Goal: Information Seeking & Learning: Learn about a topic

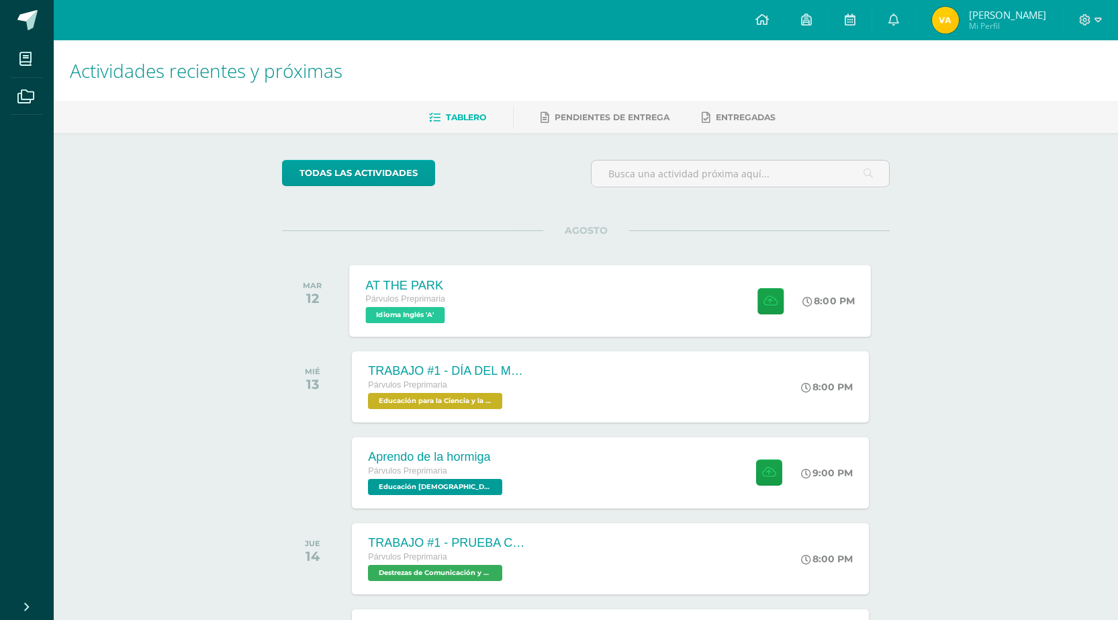
click at [604, 299] on div "AT THE PARK Párvulos Preprimaria Idioma Inglés 'A' 8:00 PM AT THE PARK Idioma I…" at bounding box center [611, 301] width 522 height 72
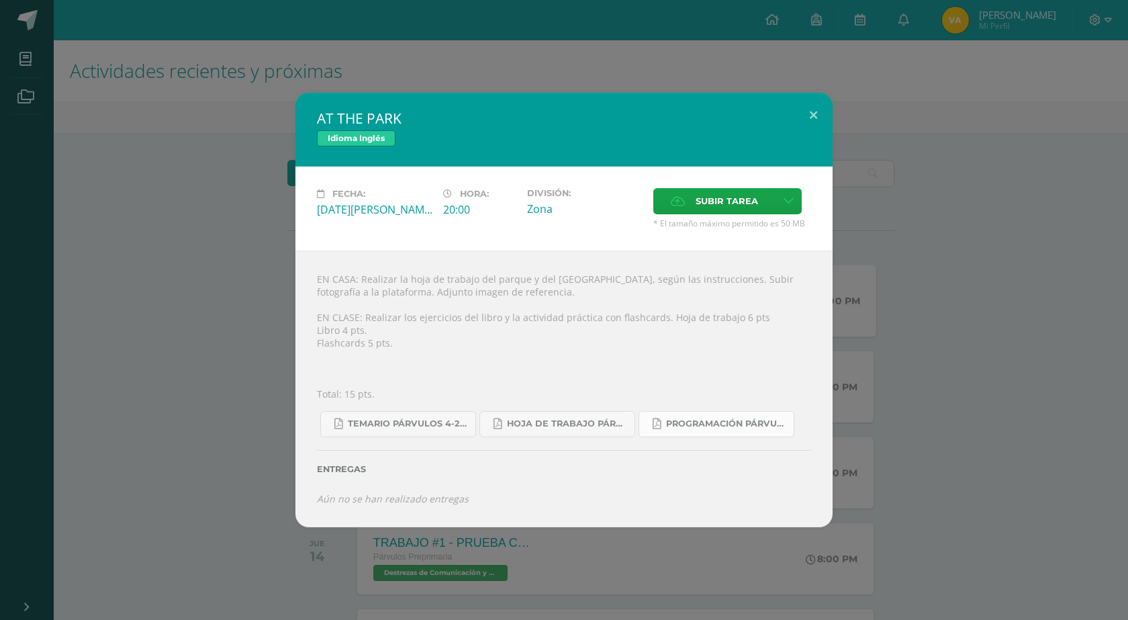
click at [723, 431] on link "Programación Párvulos Inglés A-B.pdf" at bounding box center [717, 424] width 156 height 26
click at [565, 439] on div "Entregas" at bounding box center [564, 464] width 494 height 55
click at [567, 429] on span "Hoja de trabajo PÁRVULOS1.pdf" at bounding box center [567, 423] width 121 height 11
click at [810, 122] on button at bounding box center [813, 116] width 38 height 46
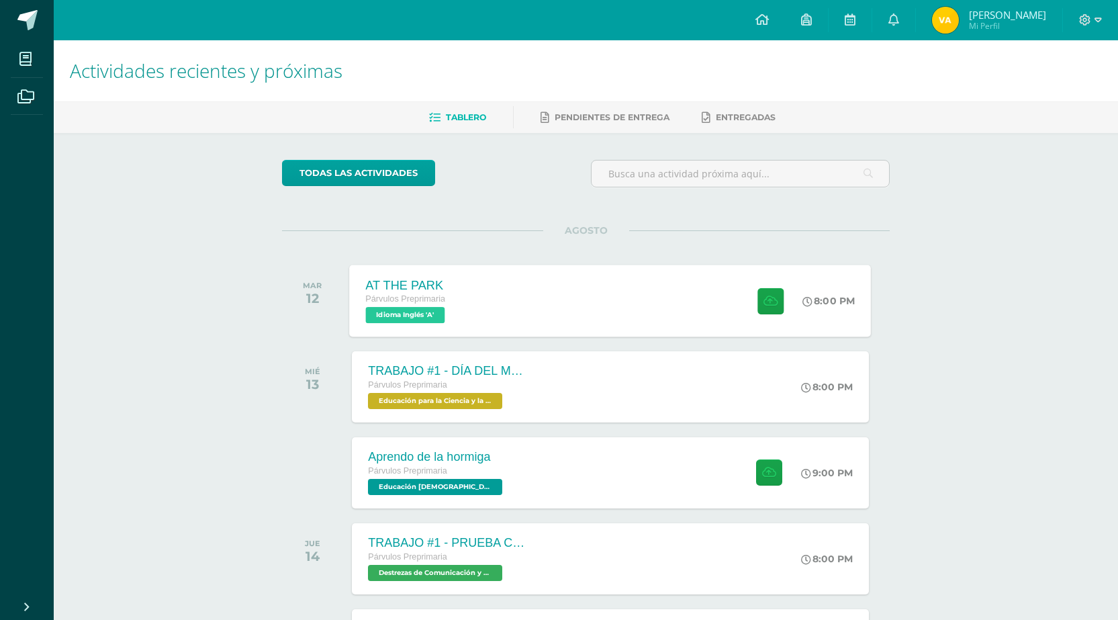
click at [616, 310] on div "AT THE PARK Párvulos Preprimaria Idioma Inglés 'A' 8:00 PM AT THE PARK Idioma I…" at bounding box center [611, 301] width 522 height 72
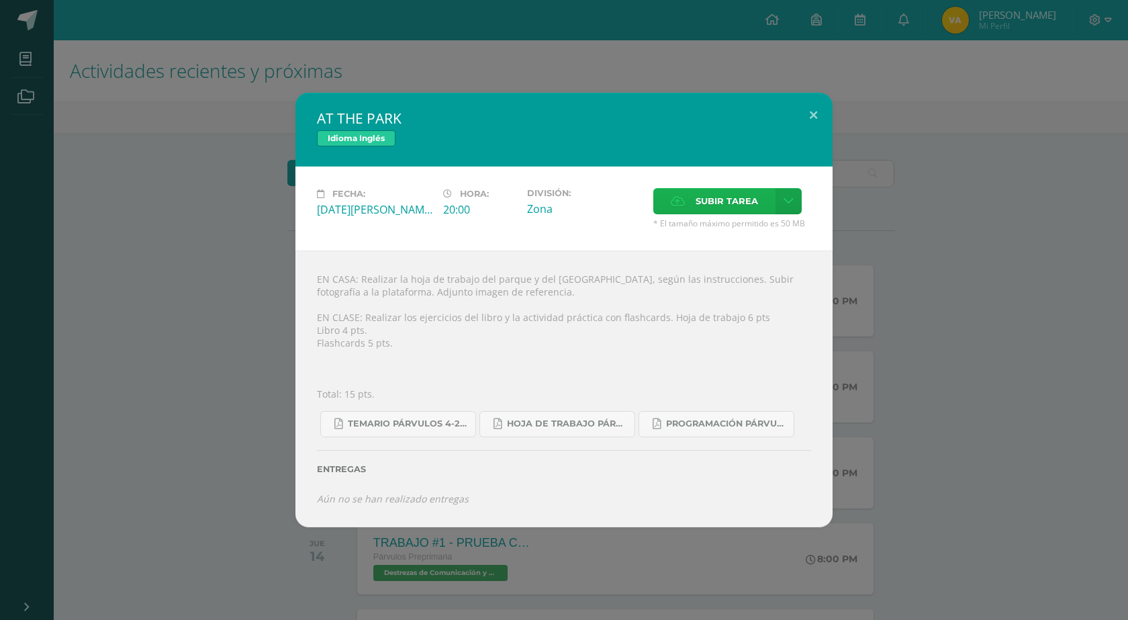
click at [728, 208] on span "Subir tarea" at bounding box center [727, 201] width 62 height 25
click at [0, 0] on input "Subir tarea" at bounding box center [0, 0] width 0 height 0
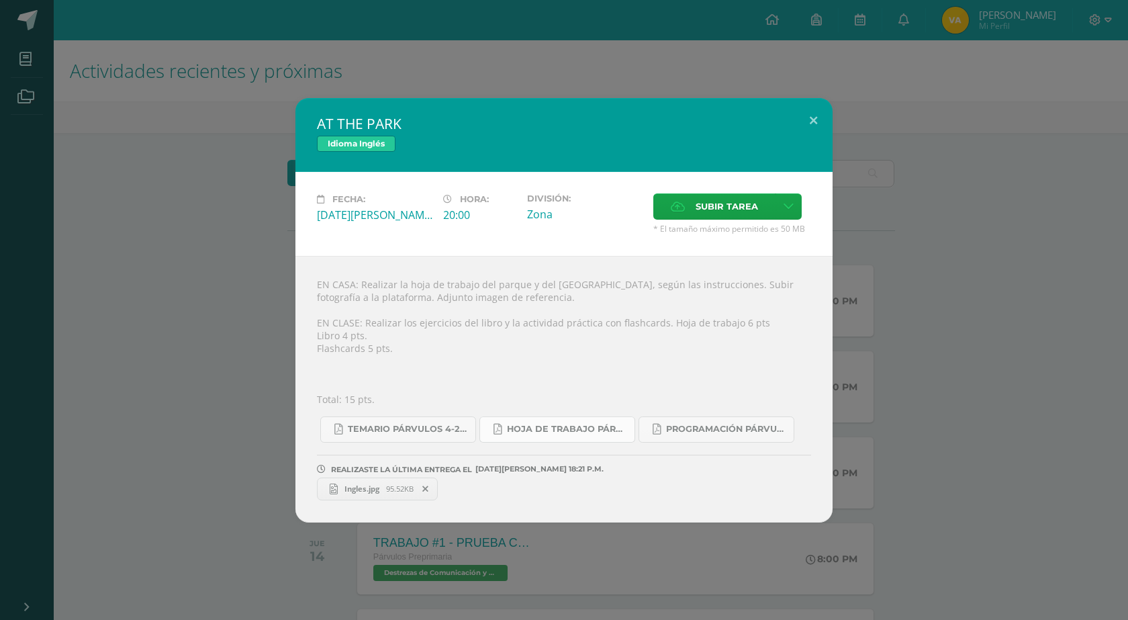
click at [596, 430] on span "Hoja de trabajo PÁRVULOS1.pdf" at bounding box center [567, 429] width 121 height 11
click at [700, 205] on span "Subir tarea" at bounding box center [727, 206] width 62 height 25
click at [0, 0] on input "Subir tarea" at bounding box center [0, 0] width 0 height 0
click at [812, 118] on button at bounding box center [813, 121] width 38 height 46
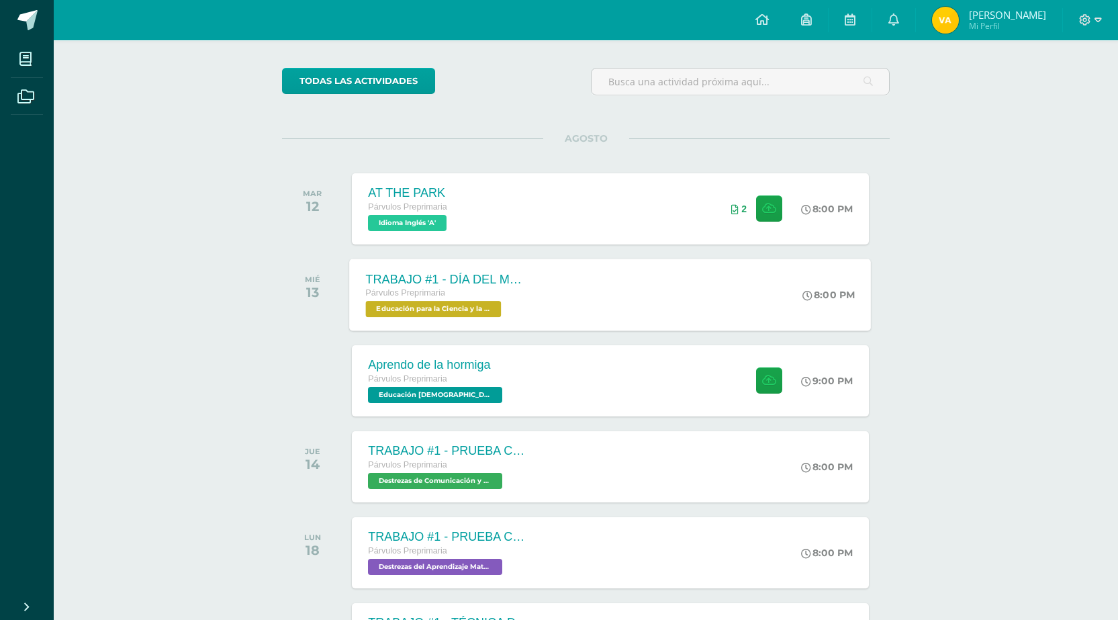
scroll to position [134, 0]
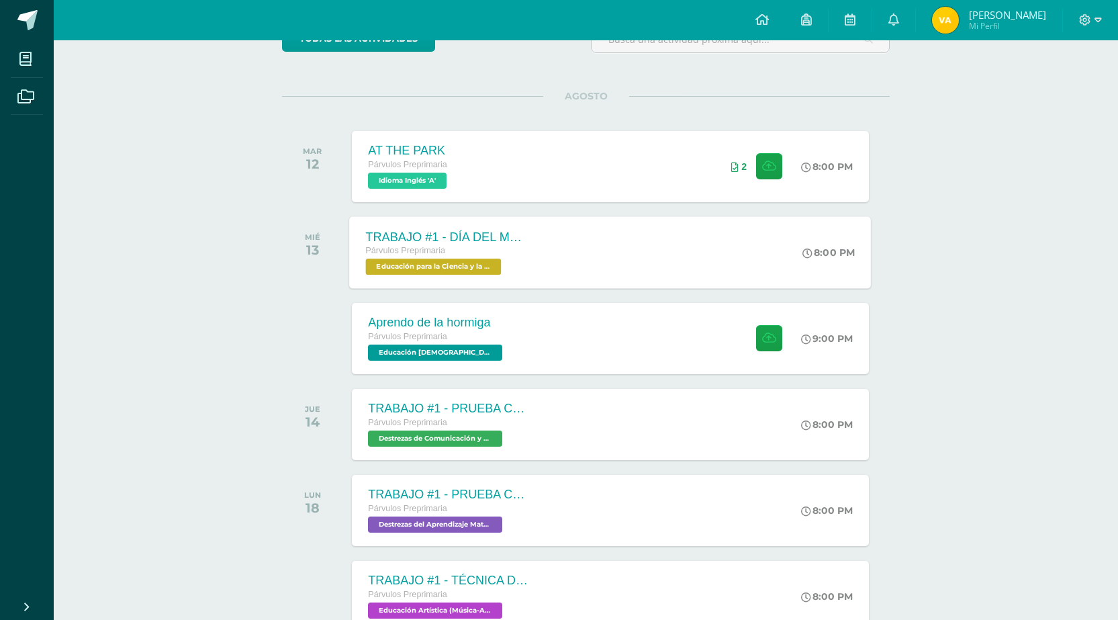
click at [411, 264] on span "Educación para la Ciencia y la Ciudadanía 'A'" at bounding box center [434, 267] width 136 height 16
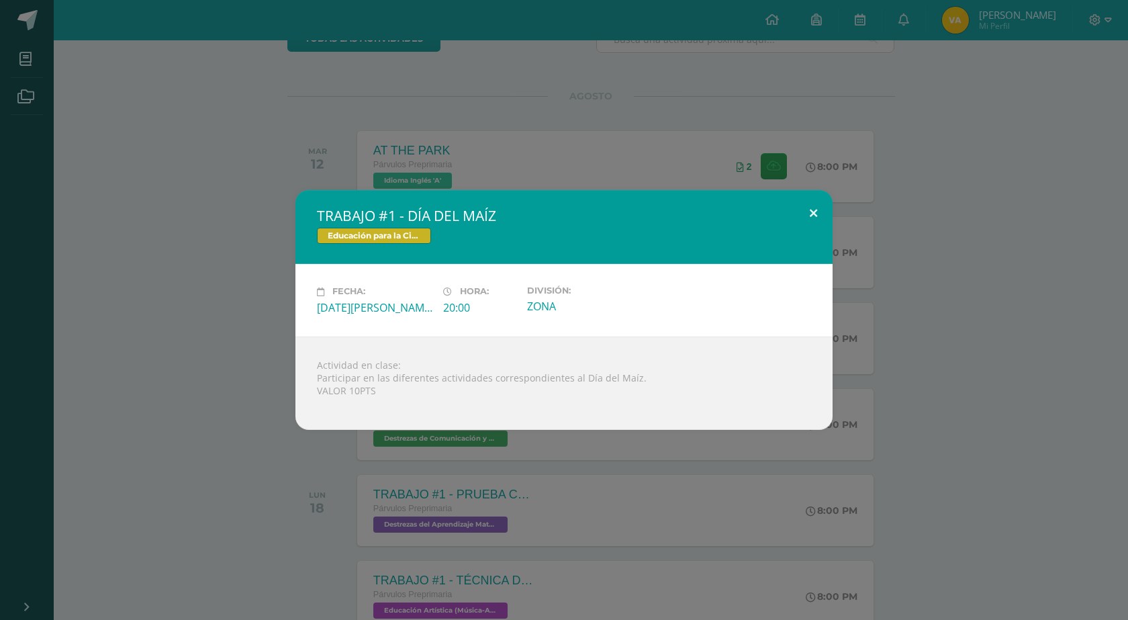
click at [811, 205] on button at bounding box center [813, 213] width 38 height 46
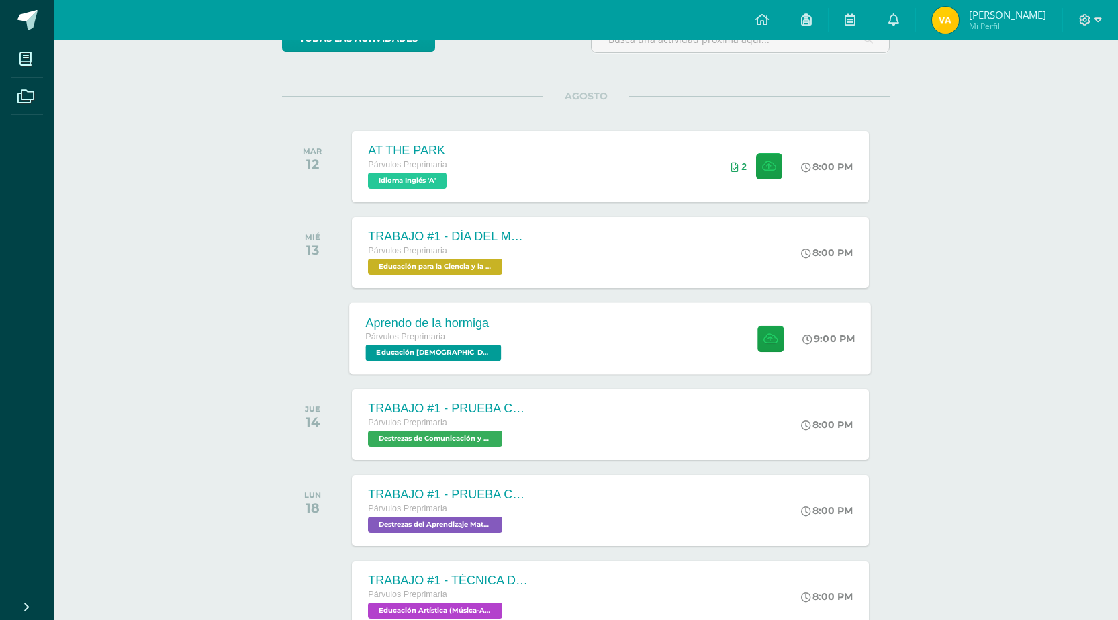
click at [431, 347] on span "Educación [DEMOGRAPHIC_DATA] 'A'" at bounding box center [434, 353] width 136 height 16
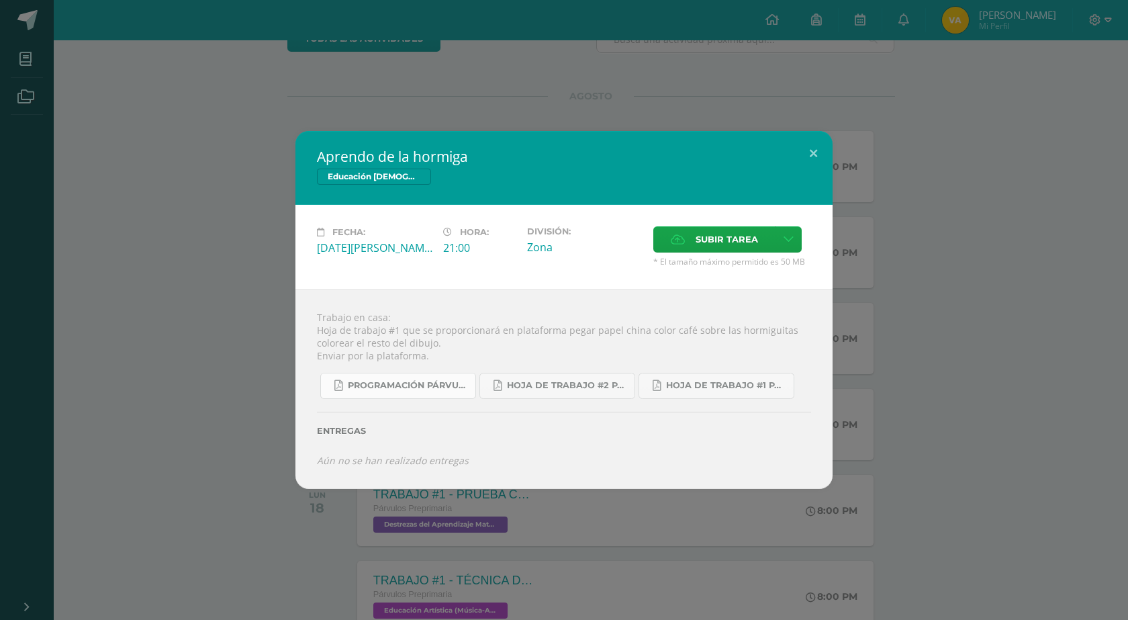
click at [395, 382] on span "Programación Párvulos A-B 4ta. Unidad 2025.pdf" at bounding box center [408, 385] width 121 height 11
click at [603, 375] on link "hoja de trabajo #2 Párvulo 4ta. Unidad 2025.pdf" at bounding box center [557, 386] width 156 height 26
click at [728, 381] on span "hoja de trabajo #1 Párvulos A-B 4ta. Unidad 2025.pdf" at bounding box center [726, 385] width 121 height 11
click at [807, 161] on button at bounding box center [813, 154] width 38 height 46
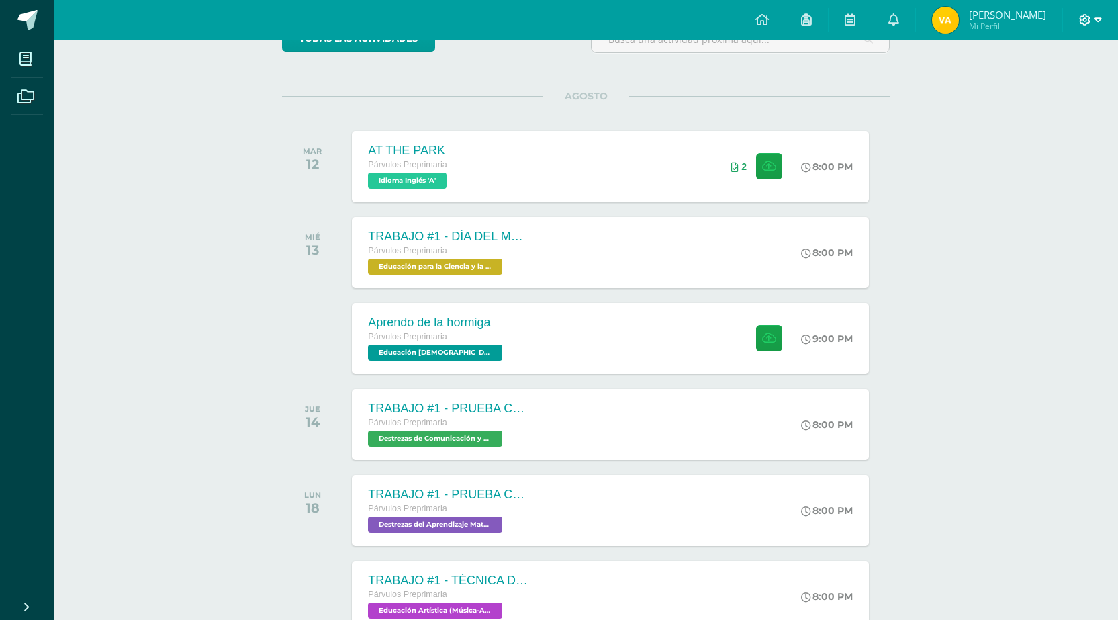
click at [1099, 19] on icon at bounding box center [1098, 20] width 7 height 12
click at [1046, 86] on span "Cerrar sesión" at bounding box center [1056, 91] width 60 height 13
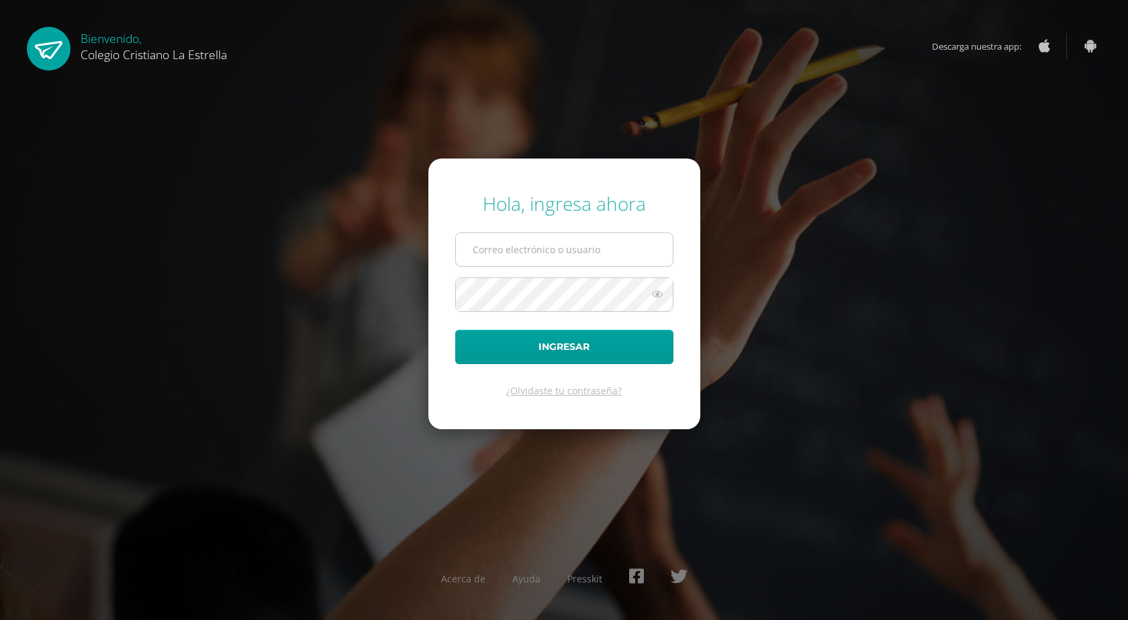
click at [524, 255] on input "text" at bounding box center [564, 249] width 217 height 33
type input "[EMAIL_ADDRESS][DOMAIN_NAME]"
click at [455, 330] on button "Ingresar" at bounding box center [564, 347] width 218 height 34
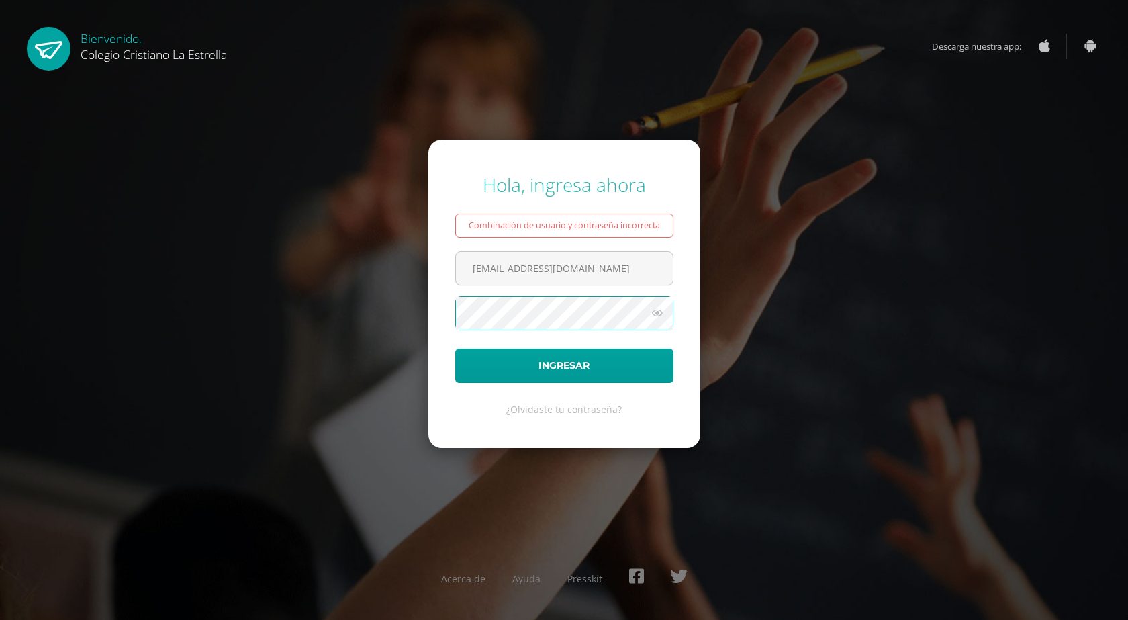
click at [455, 349] on button "Ingresar" at bounding box center [564, 366] width 218 height 34
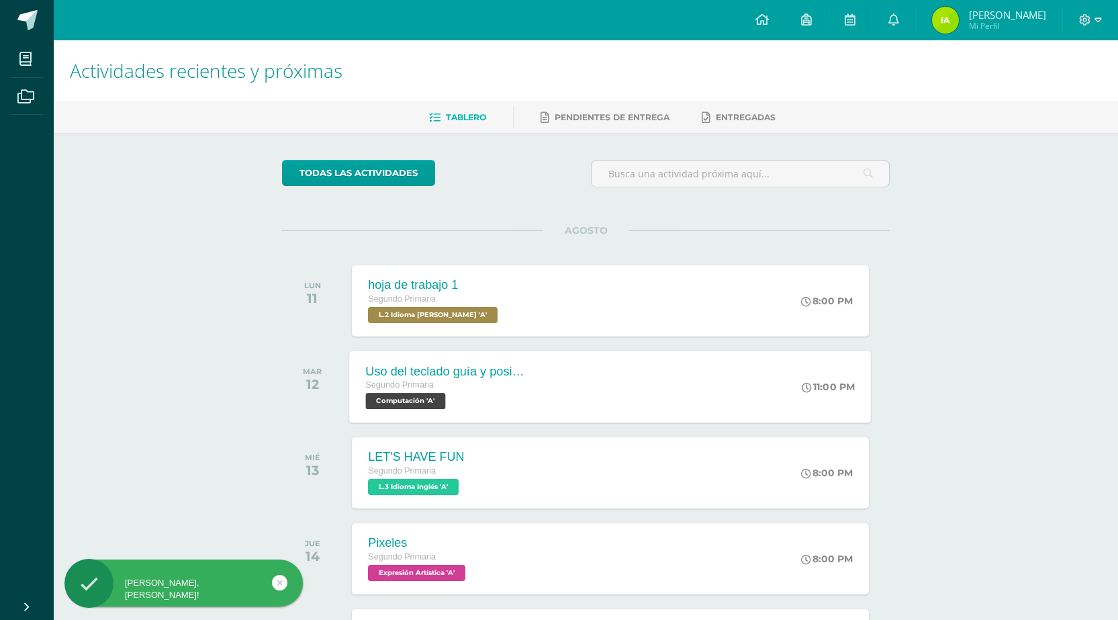
click at [439, 393] on span "Computación 'A'" at bounding box center [406, 401] width 80 height 16
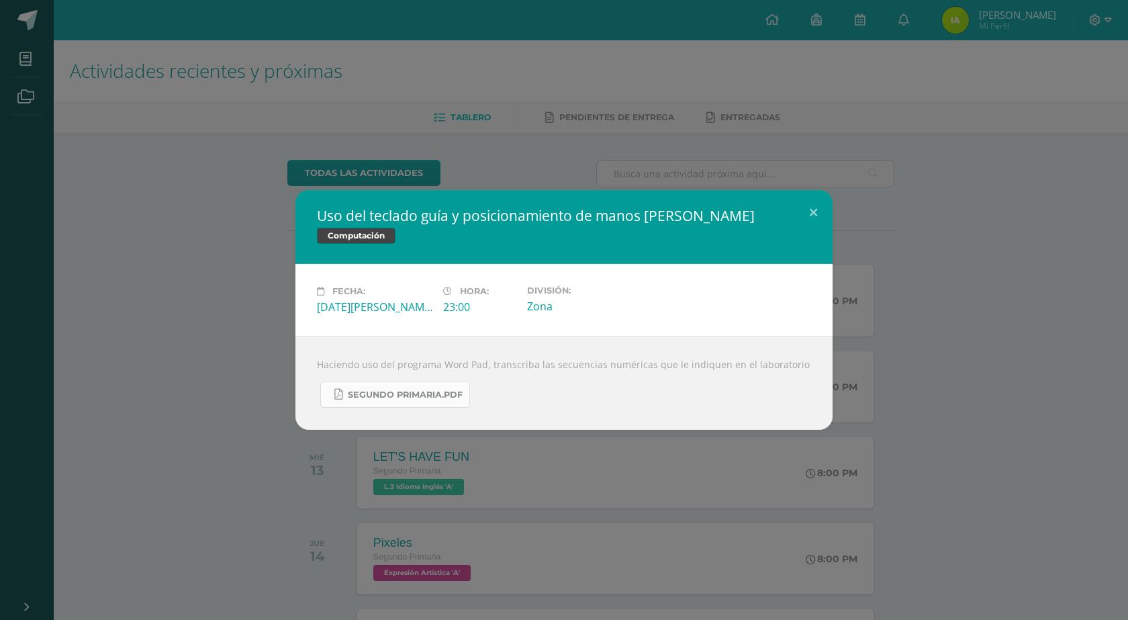
click at [434, 396] on span "Segundo Primaria.pdf" at bounding box center [405, 395] width 115 height 11
click at [819, 201] on button at bounding box center [813, 213] width 38 height 46
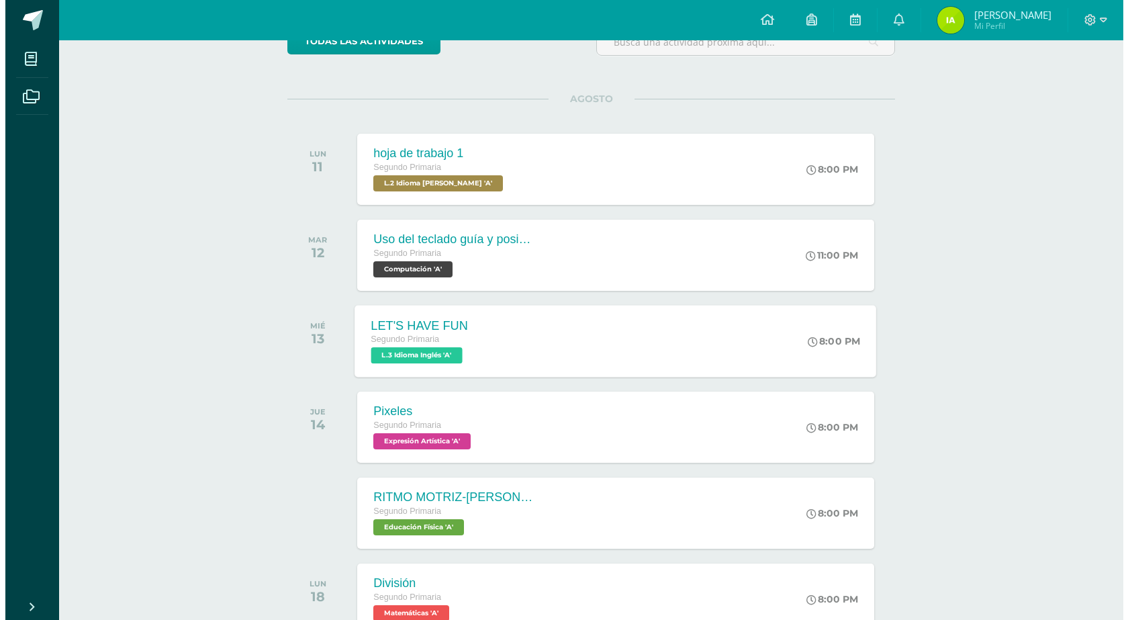
scroll to position [134, 0]
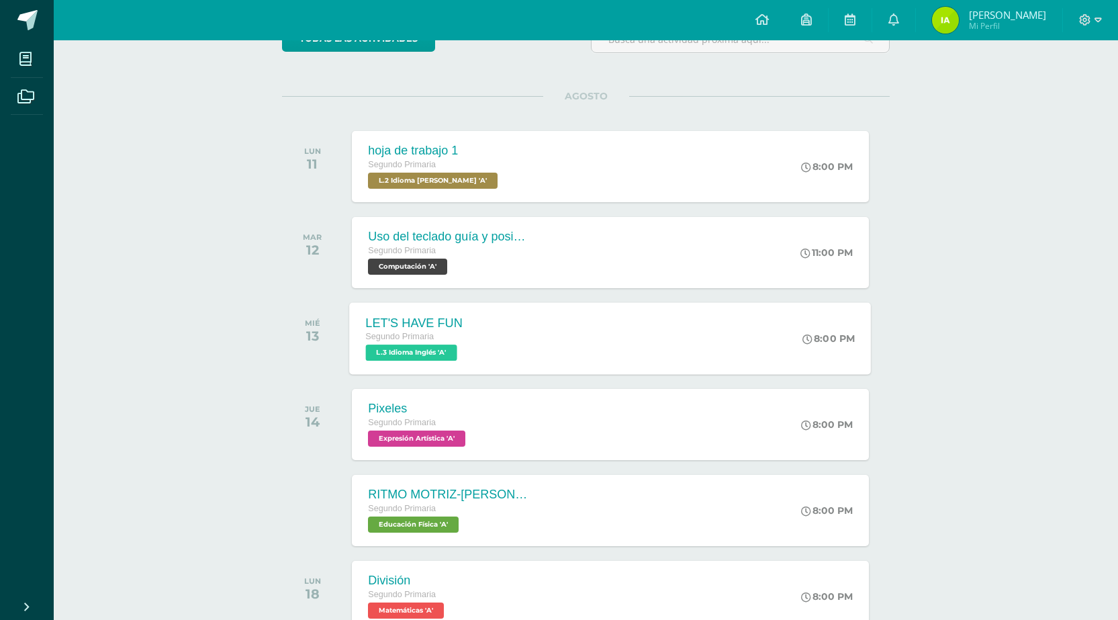
click at [418, 352] on span "L.3 Idioma Inglés 'A'" at bounding box center [411, 353] width 91 height 16
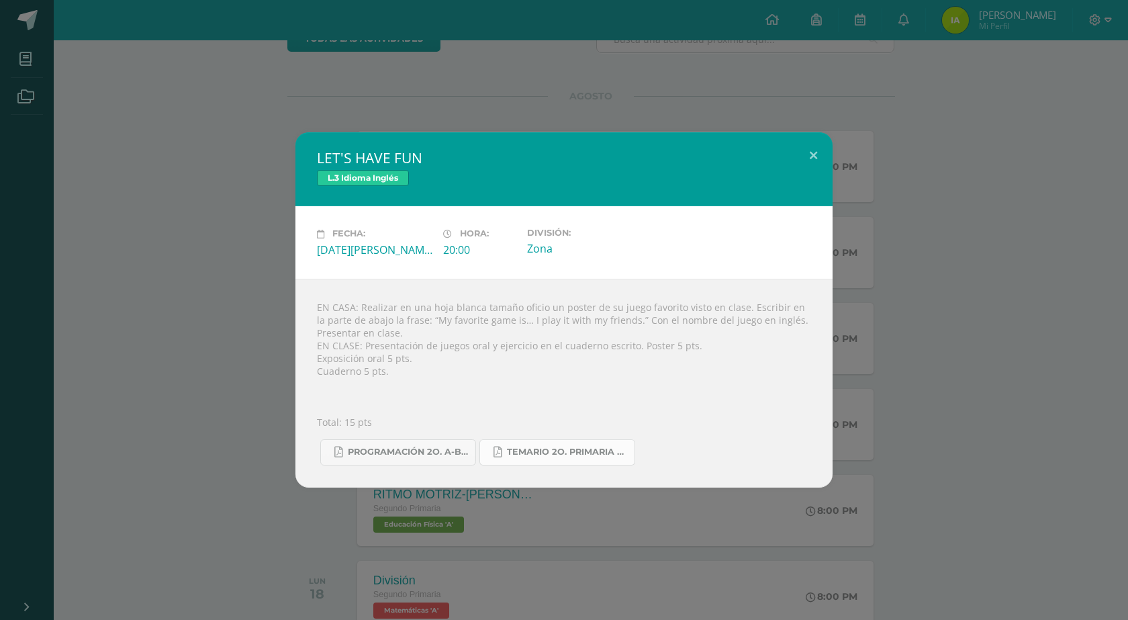
click at [512, 452] on span "Temario 2o. primaria 4-2025.pdf" at bounding box center [567, 452] width 121 height 11
click at [396, 465] on div "EN CASA: Realizar en una hoja blanca tamaño oficio un poster de su juego favori…" at bounding box center [563, 383] width 537 height 209
click at [396, 457] on span "Programación 2o. A-B Inglés.pdf" at bounding box center [408, 452] width 121 height 11
